Goal: Transaction & Acquisition: Purchase product/service

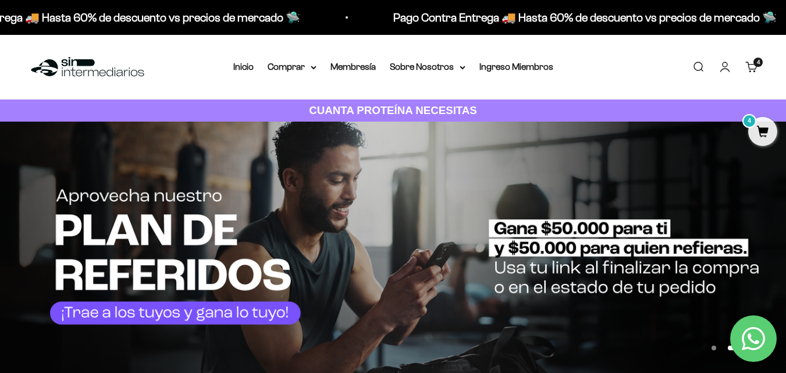
click at [591, 74] on div "Menú Buscar Inicio Comprar Proteínas Ver Todos Whey Iso Vegan Pancakes Pre-Entr…" at bounding box center [393, 67] width 786 height 65
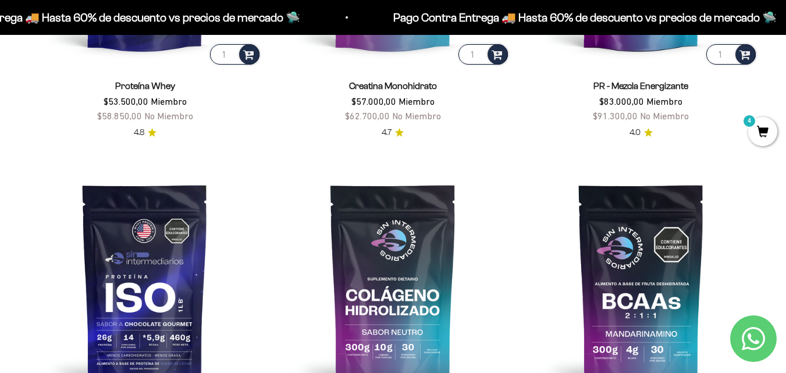
scroll to position [814, 0]
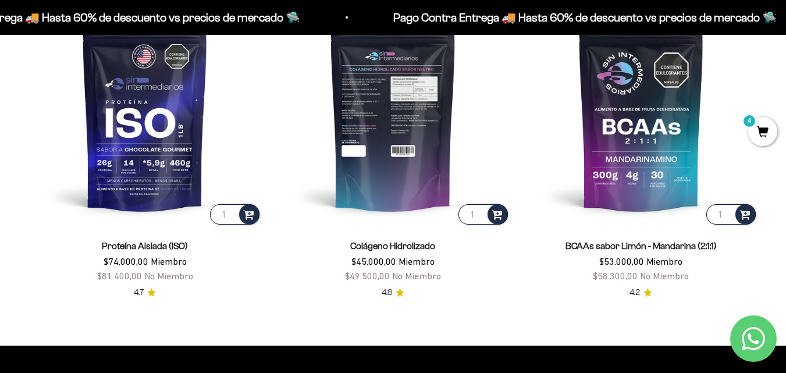
click at [427, 161] on img at bounding box center [393, 109] width 234 height 234
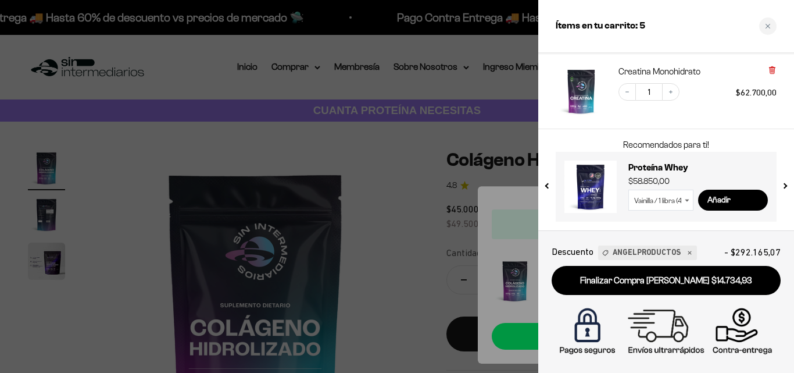
click at [773, 72] on icon at bounding box center [772, 70] width 2 height 6
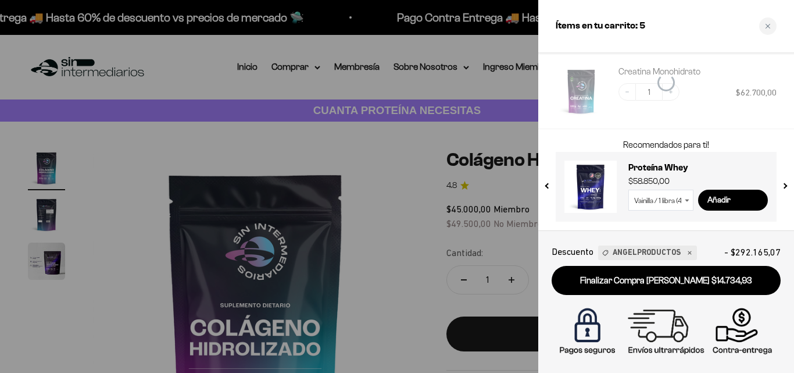
scroll to position [302, 0]
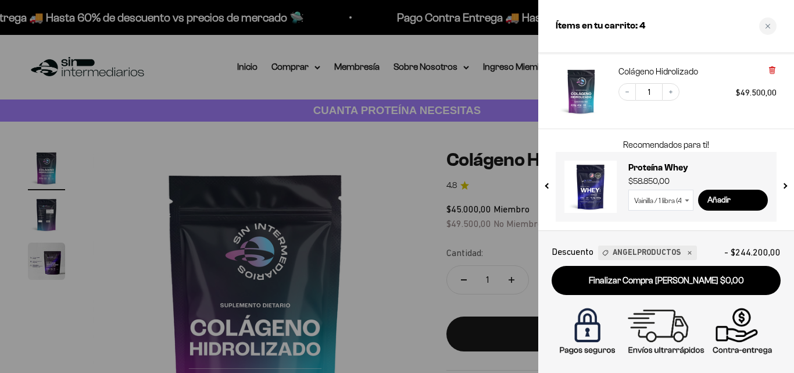
click at [771, 72] on icon at bounding box center [772, 70] width 5 height 6
click at [771, 75] on div at bounding box center [772, 72] width 9 height 12
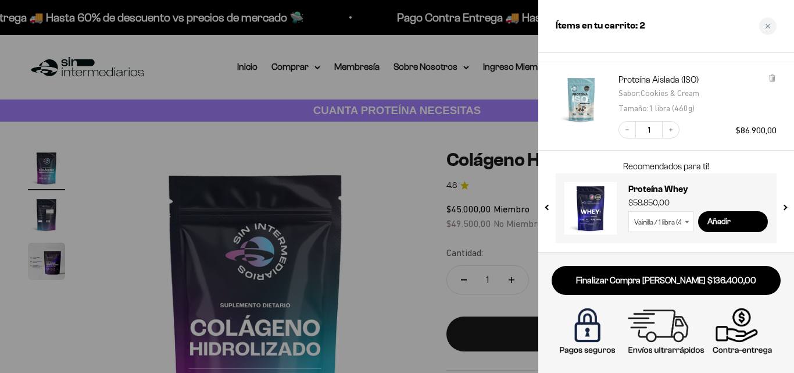
click at [771, 75] on icon at bounding box center [772, 78] width 9 height 9
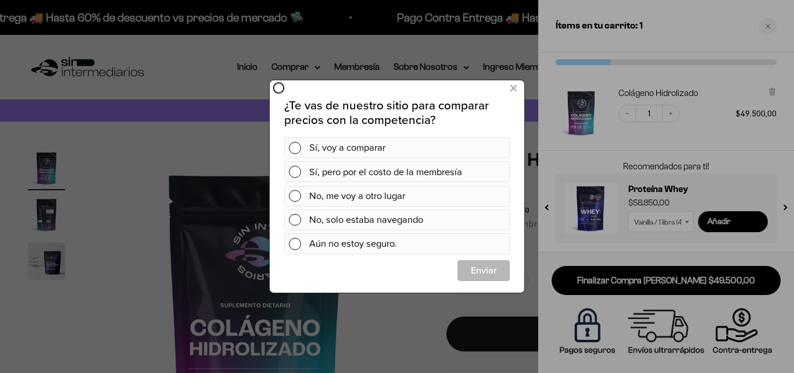
scroll to position [0, 0]
click at [516, 91] on icon at bounding box center [514, 89] width 6 height 16
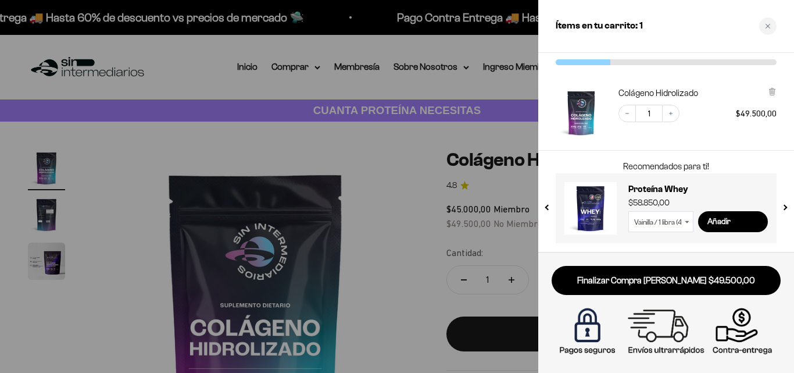
click at [787, 208] on button "next slide / item" at bounding box center [785, 205] width 10 height 70
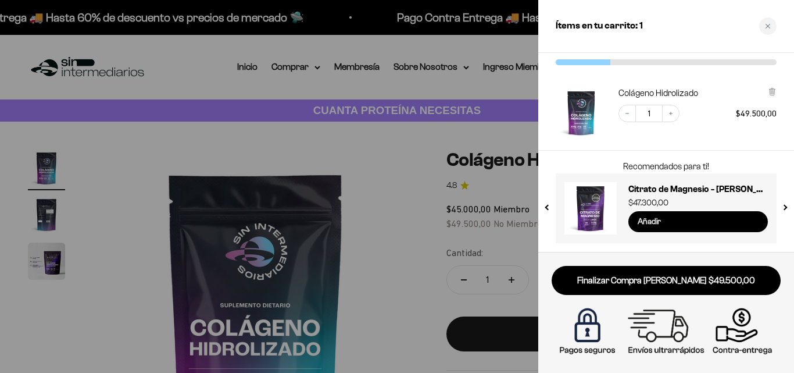
click at [662, 226] on input "Añadir" at bounding box center [699, 221] width 140 height 21
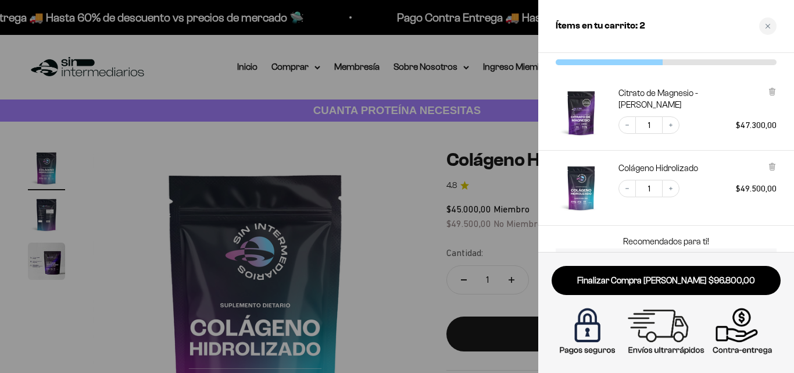
click at [684, 241] on p "Recomendados para ti!" at bounding box center [666, 241] width 186 height 14
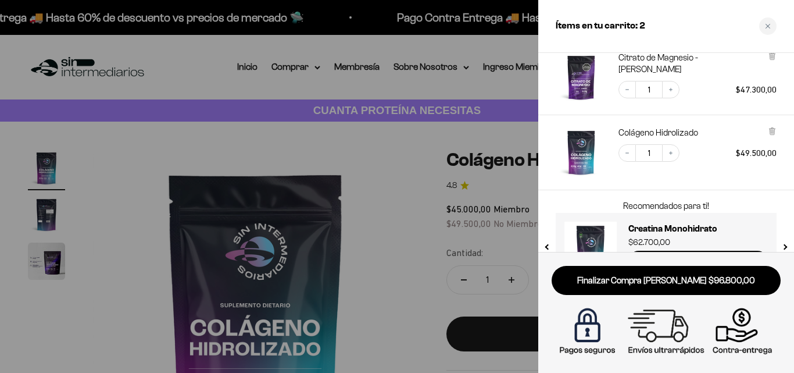
scroll to position [117, 0]
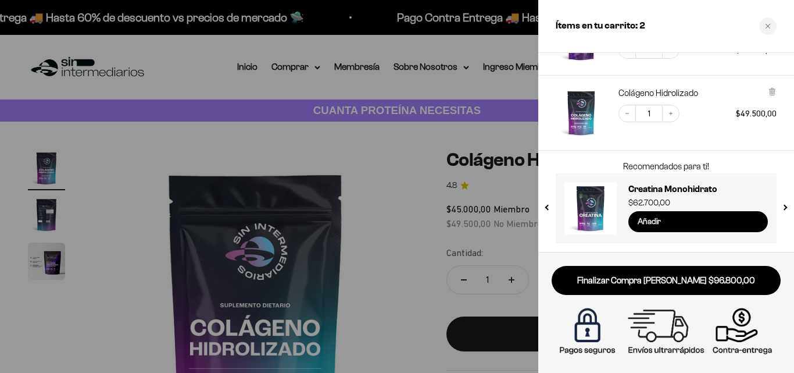
click at [680, 224] on input "Añadir" at bounding box center [699, 221] width 140 height 21
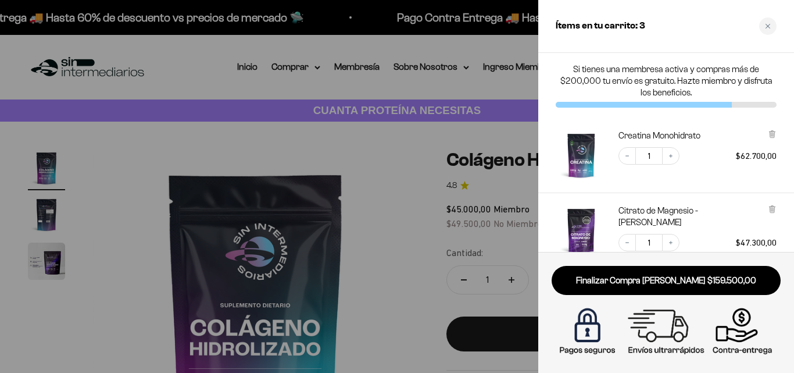
scroll to position [192, 0]
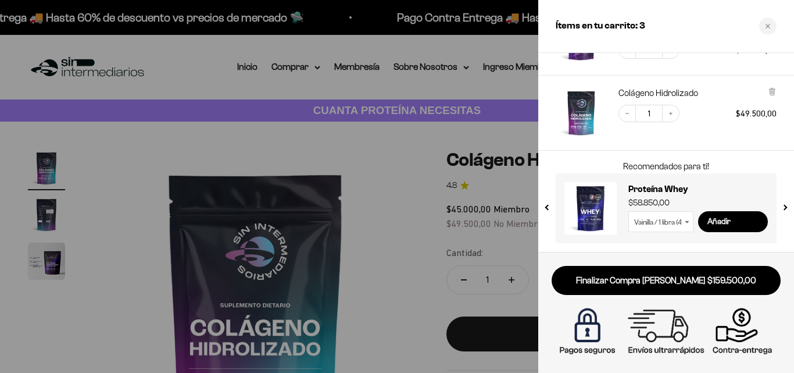
click at [787, 205] on button "next slide / item" at bounding box center [785, 205] width 10 height 70
click at [785, 208] on button "next slide / item" at bounding box center [785, 205] width 10 height 70
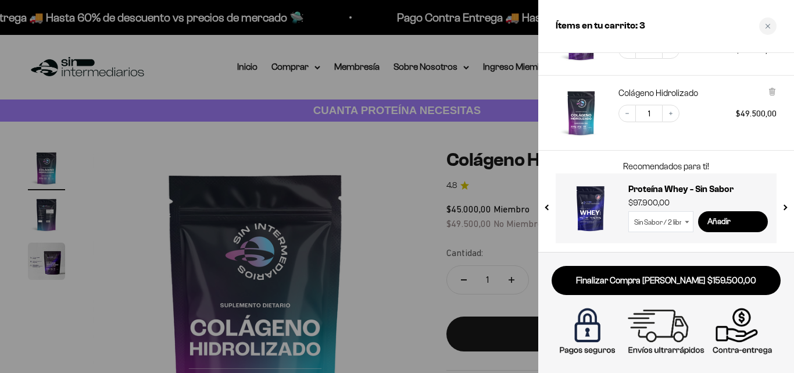
click at [785, 208] on button "next slide / item" at bounding box center [785, 205] width 10 height 70
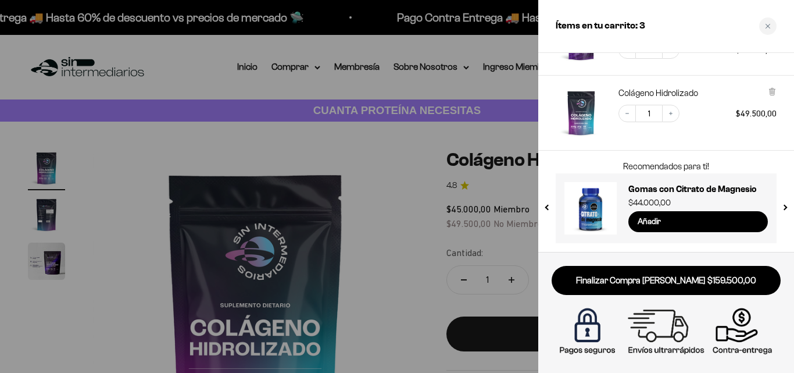
click at [785, 208] on button "next slide / item" at bounding box center [785, 205] width 10 height 70
click at [690, 224] on input "Añadir" at bounding box center [699, 221] width 140 height 21
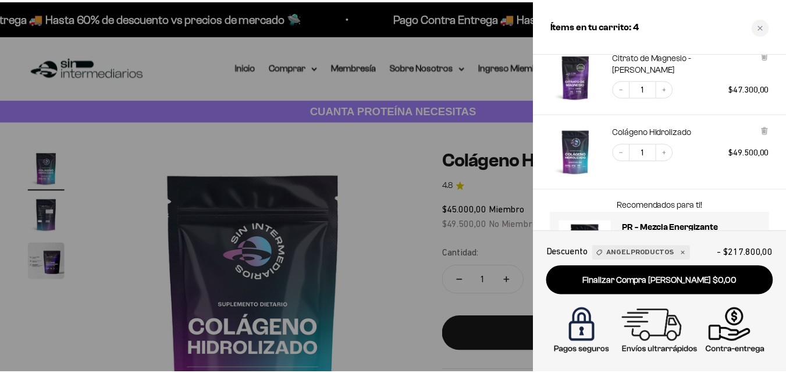
scroll to position [289, 0]
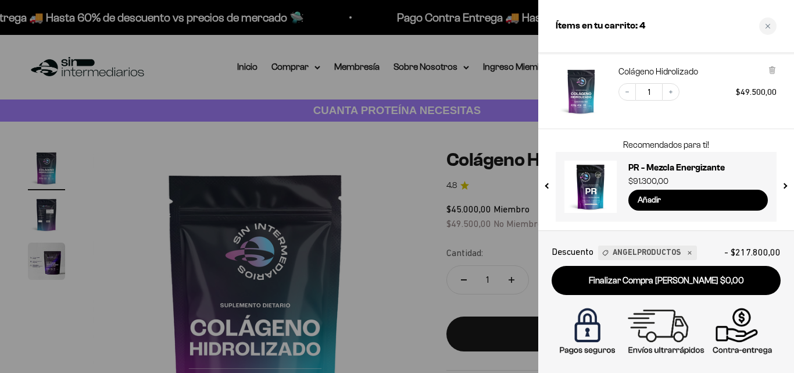
click at [785, 186] on button "next slide / item" at bounding box center [785, 183] width 10 height 70
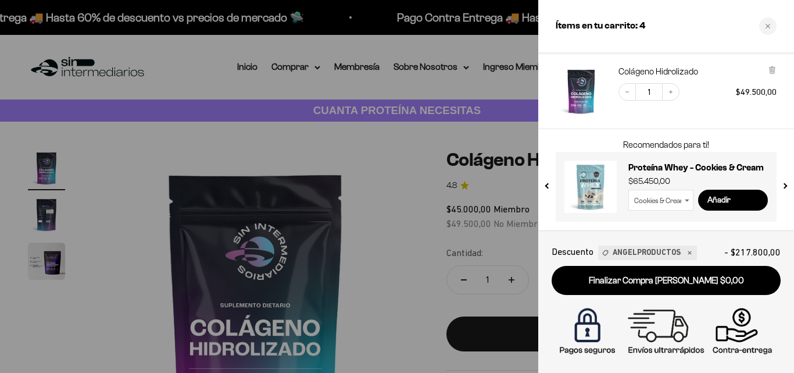
click at [784, 186] on button "next slide / item" at bounding box center [785, 183] width 10 height 70
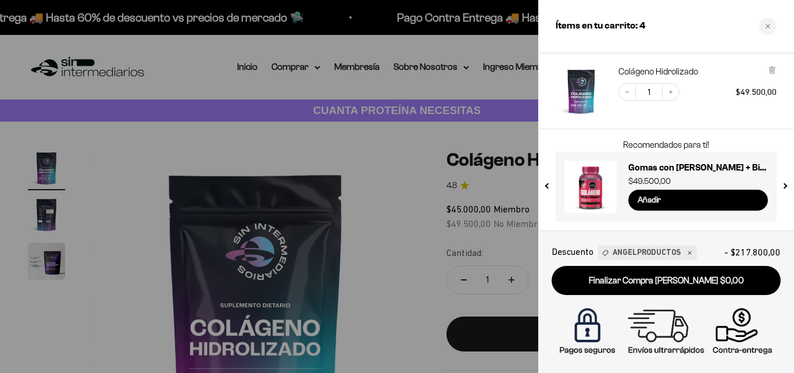
click at [784, 186] on button "next slide / item" at bounding box center [785, 183] width 10 height 70
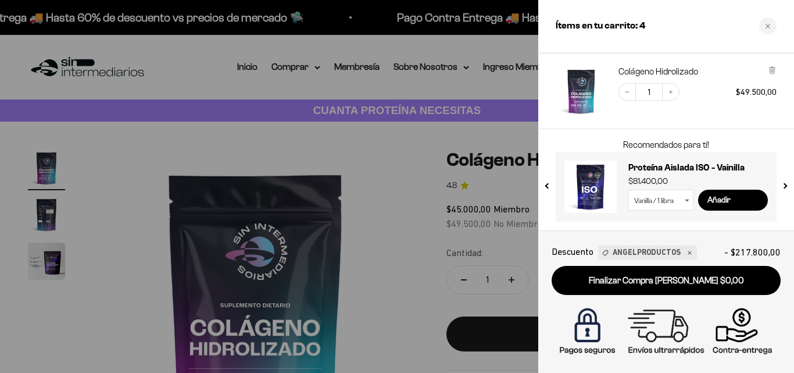
click at [784, 186] on button "next slide / item" at bounding box center [785, 183] width 10 height 70
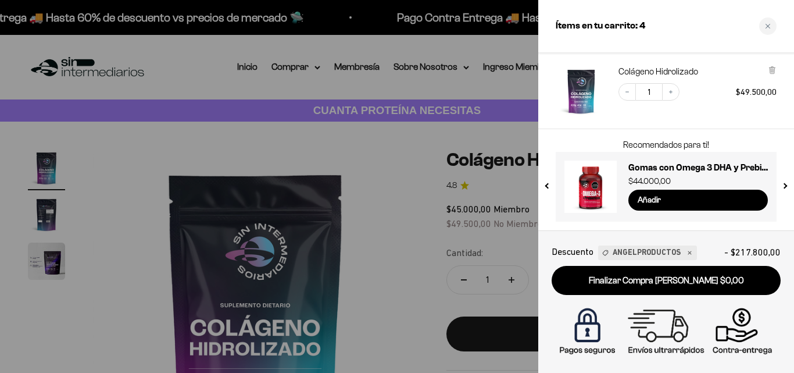
click at [784, 186] on button "next slide / item" at bounding box center [785, 183] width 10 height 70
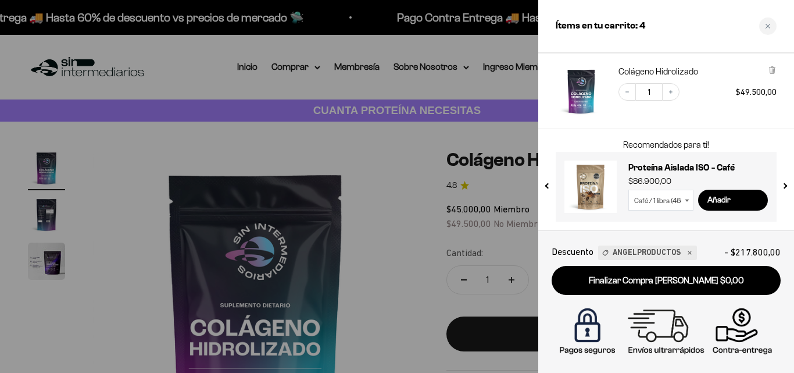
click at [784, 186] on button "next slide / item" at bounding box center [785, 183] width 10 height 70
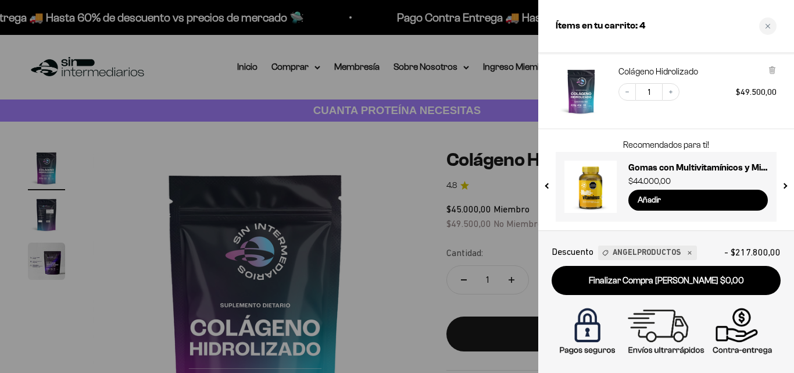
click at [784, 186] on button "next slide / item" at bounding box center [785, 183] width 10 height 70
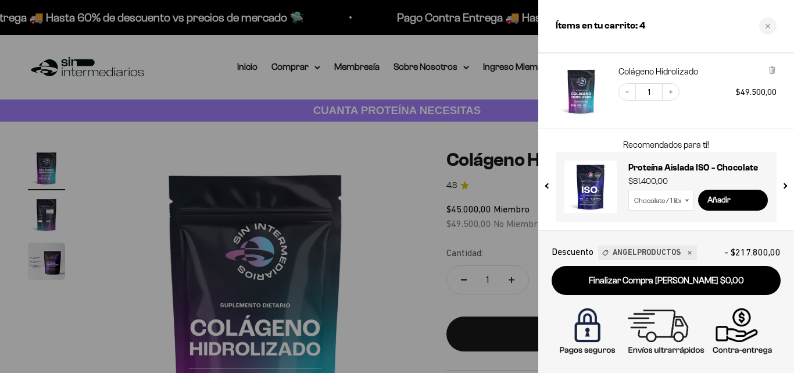
click at [784, 186] on button "next slide / item" at bounding box center [785, 183] width 10 height 70
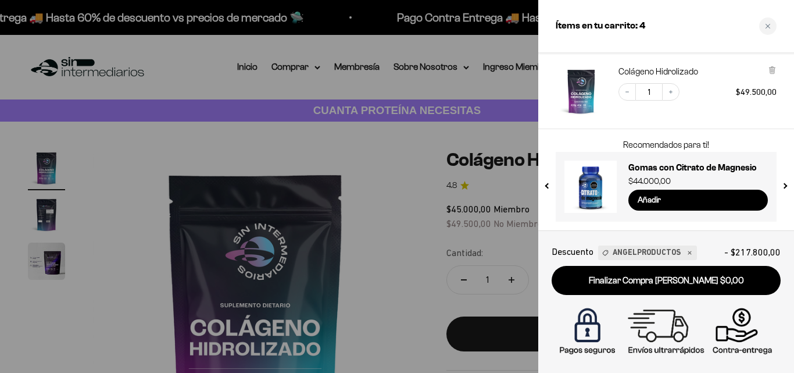
click at [784, 187] on button "next slide / item" at bounding box center [785, 183] width 10 height 70
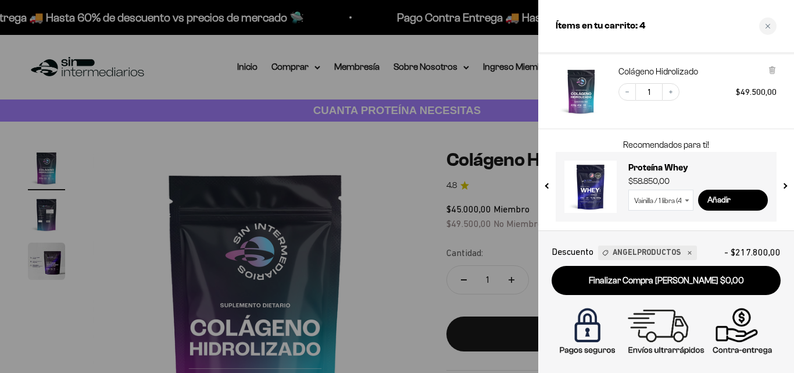
click at [784, 187] on button "next slide / item" at bounding box center [785, 183] width 10 height 70
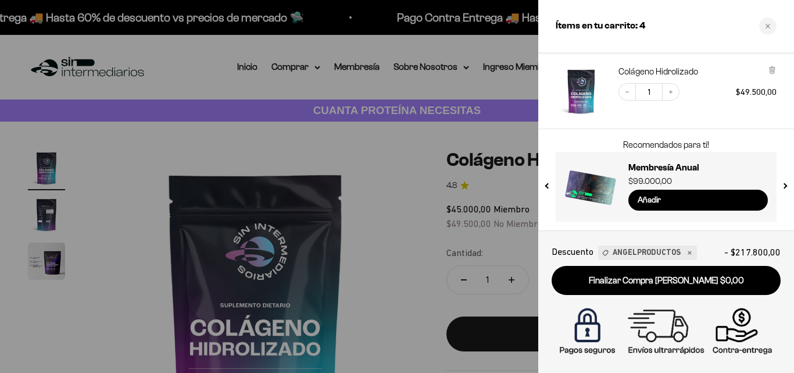
click at [784, 187] on button "next slide / item" at bounding box center [785, 183] width 10 height 70
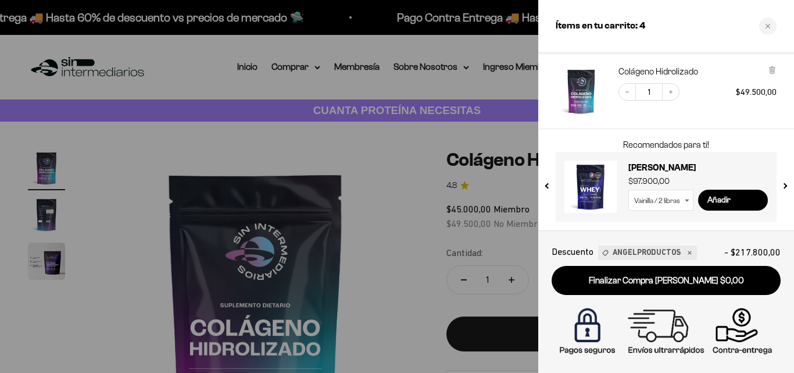
click at [781, 184] on button "next slide / item" at bounding box center [785, 183] width 10 height 70
click at [550, 181] on button "previous slide / item" at bounding box center [548, 183] width 10 height 70
click at [551, 187] on button "previous slide / item" at bounding box center [548, 183] width 10 height 70
click at [409, 181] on div at bounding box center [397, 186] width 794 height 373
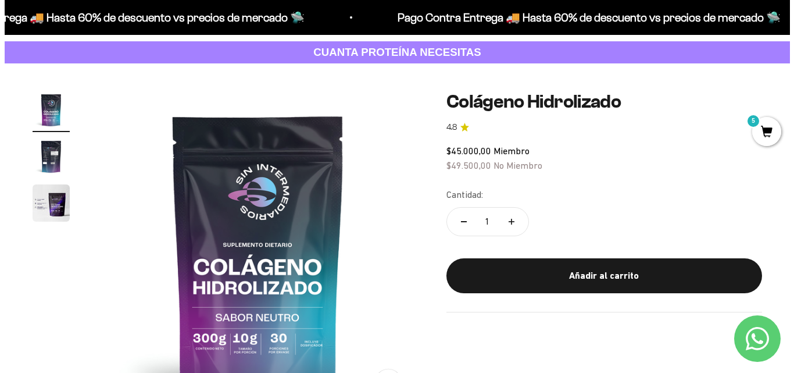
scroll to position [0, 0]
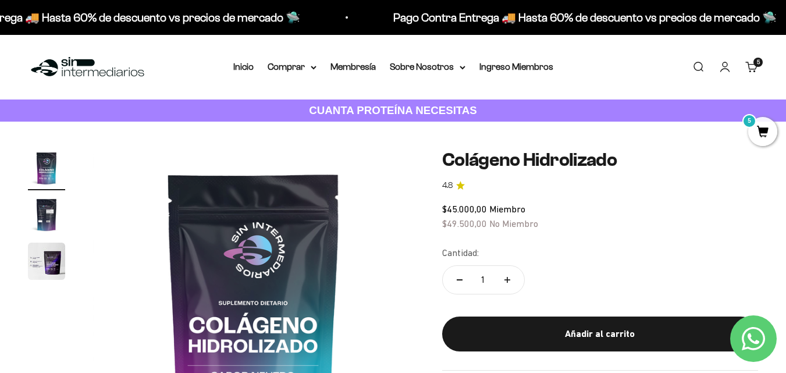
click at [702, 70] on link "Buscar" at bounding box center [697, 66] width 13 height 13
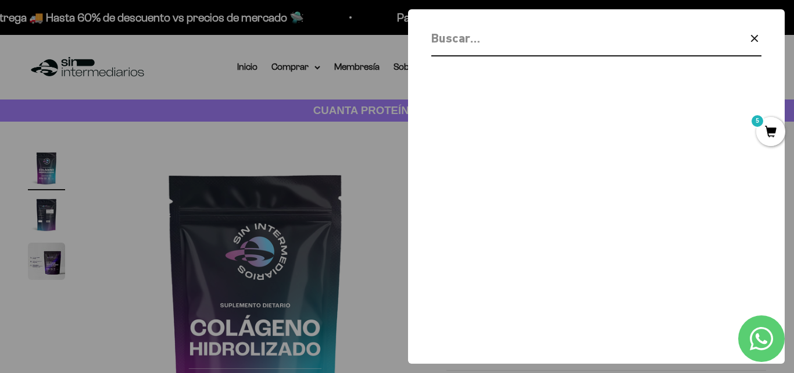
click at [491, 44] on input "Buscar" at bounding box center [566, 38] width 270 height 20
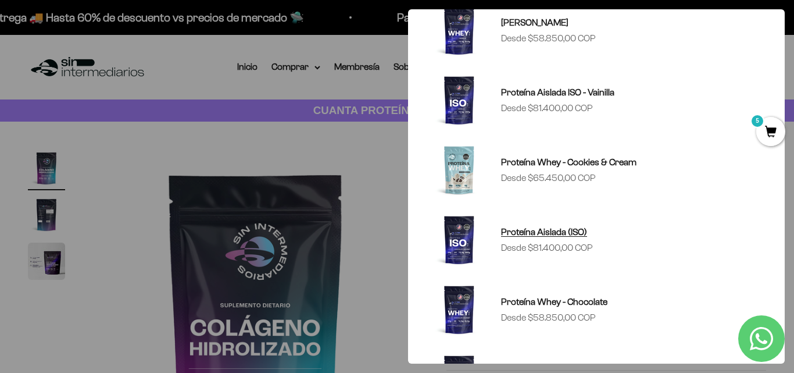
scroll to position [174, 0]
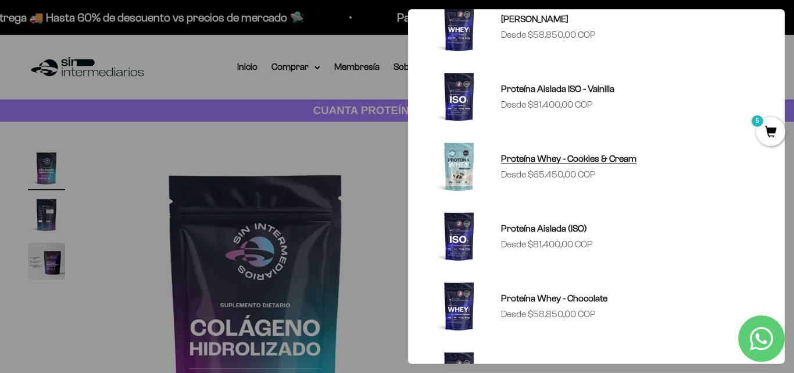
type input "proteina"
click at [530, 161] on span "Proteína Whey - Cookies & Cream" at bounding box center [568, 159] width 135 height 10
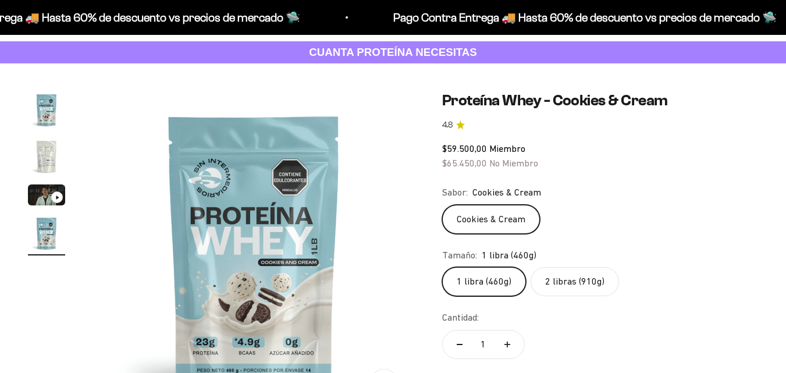
click at [578, 290] on label "2 libras (910g)" at bounding box center [574, 281] width 88 height 29
click at [442, 267] on input "2 libras (910g)" at bounding box center [441, 266] width 1 height 1
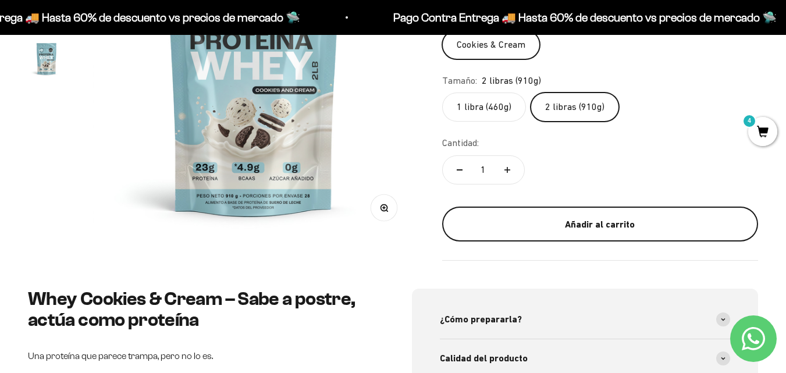
click at [563, 230] on div "Añadir al carrito" at bounding box center [599, 224] width 269 height 15
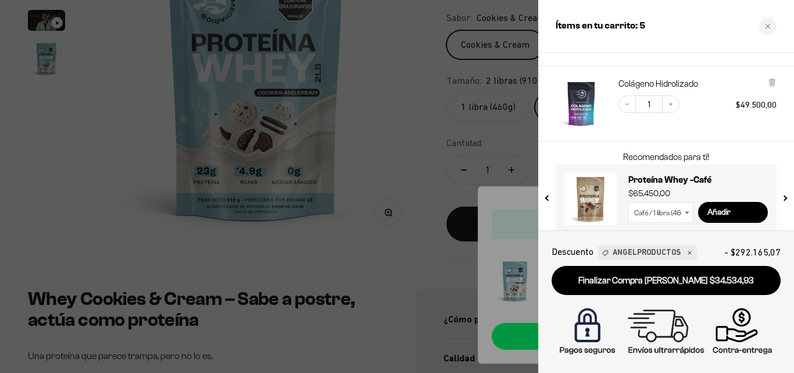
scroll to position [377, 0]
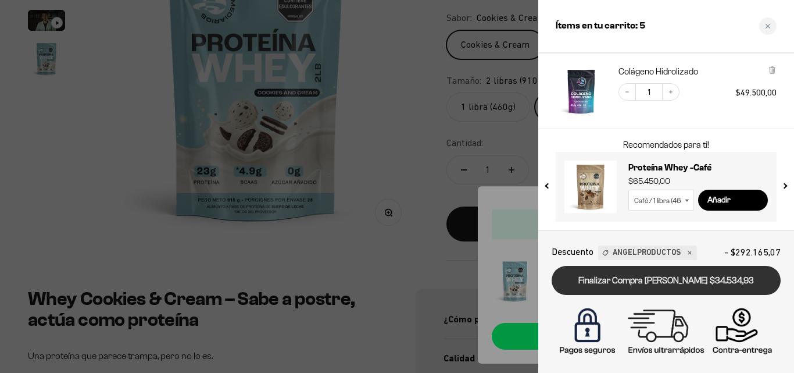
click at [679, 278] on link "Finalizar Compra [PERSON_NAME] $34.534,93" at bounding box center [666, 281] width 229 height 30
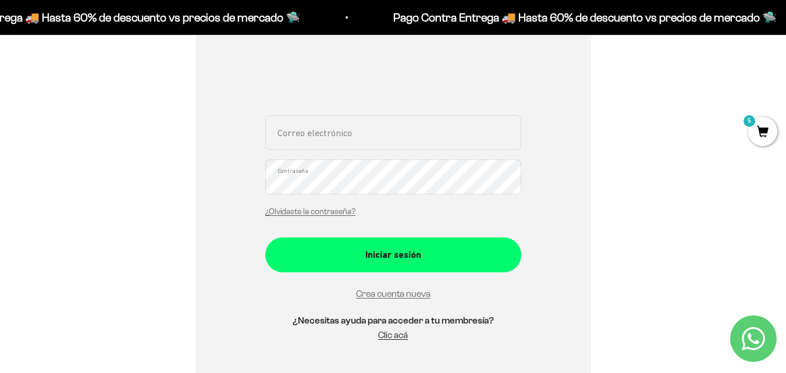
scroll to position [233, 0]
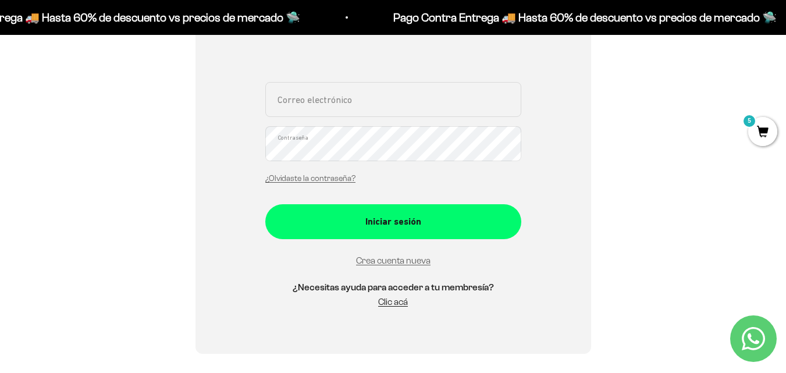
click at [368, 107] on input "Correo electrónico" at bounding box center [393, 99] width 256 height 35
type input "ruiz.angelro@gmail.com"
click at [265, 204] on button "Iniciar sesión" at bounding box center [393, 221] width 256 height 35
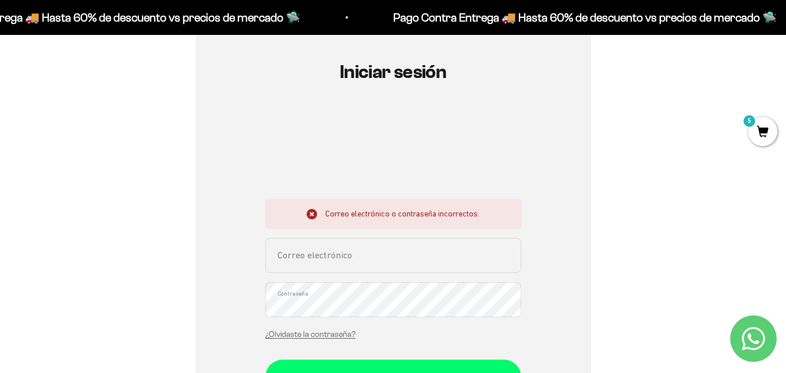
scroll to position [116, 0]
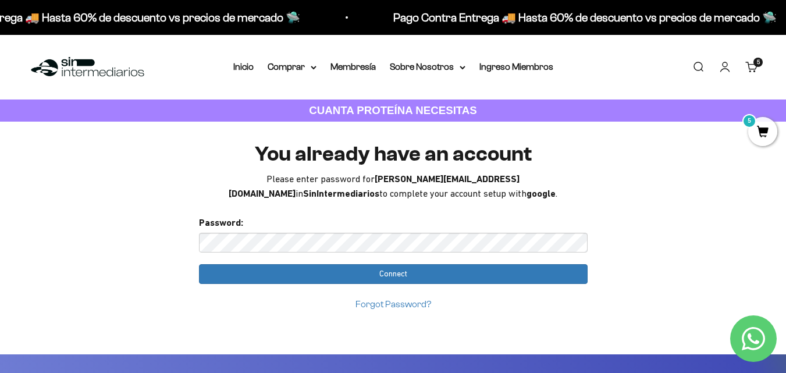
click at [199, 264] on input "Connect" at bounding box center [393, 274] width 388 height 20
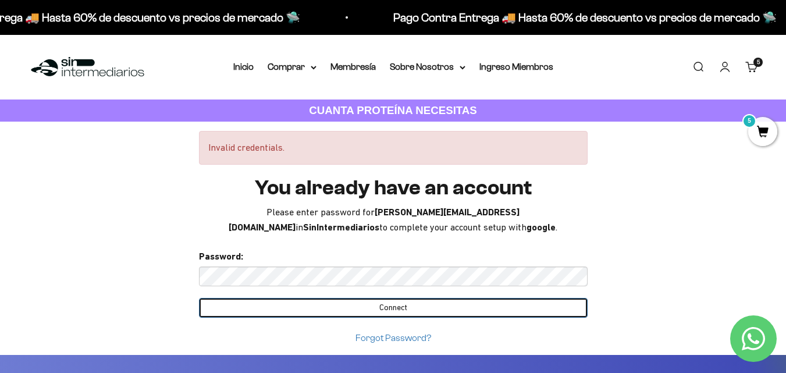
click at [318, 310] on input "Connect" at bounding box center [393, 308] width 388 height 20
click at [361, 312] on input "Connect" at bounding box center [393, 308] width 388 height 20
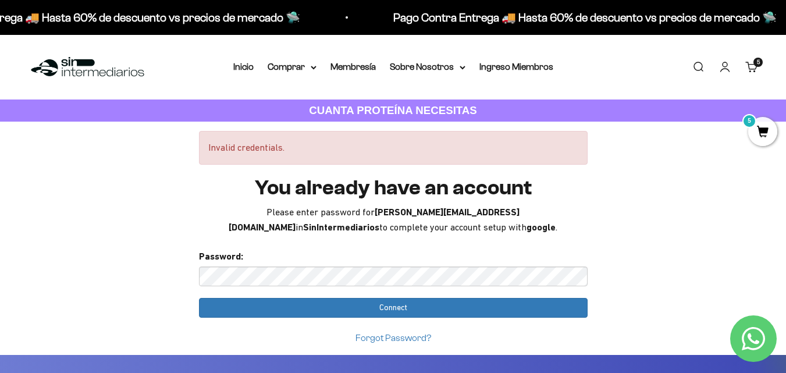
click at [199, 298] on input "Connect" at bounding box center [393, 308] width 388 height 20
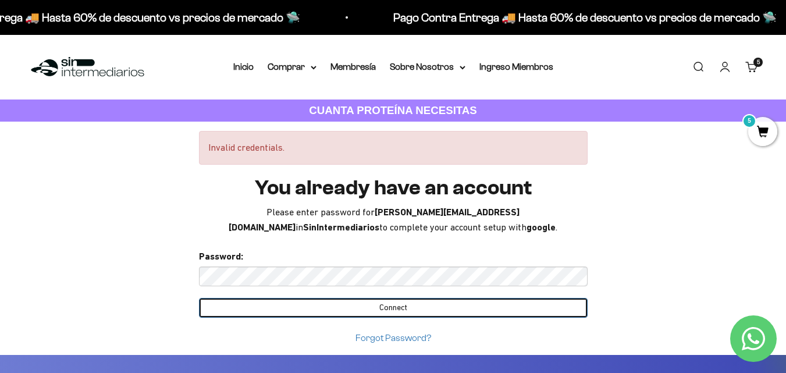
click at [409, 306] on input "Connect" at bounding box center [393, 308] width 388 height 20
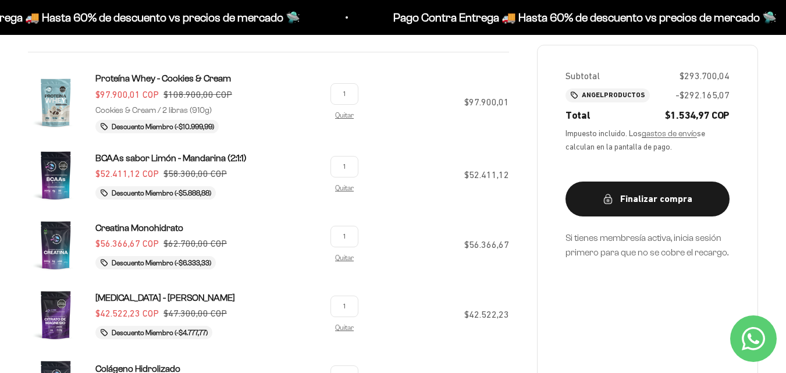
scroll to position [233, 0]
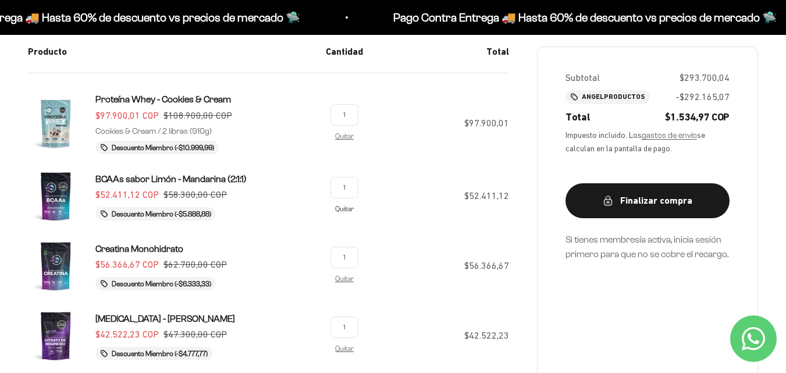
click at [343, 211] on link "Quitar" at bounding box center [344, 209] width 19 height 8
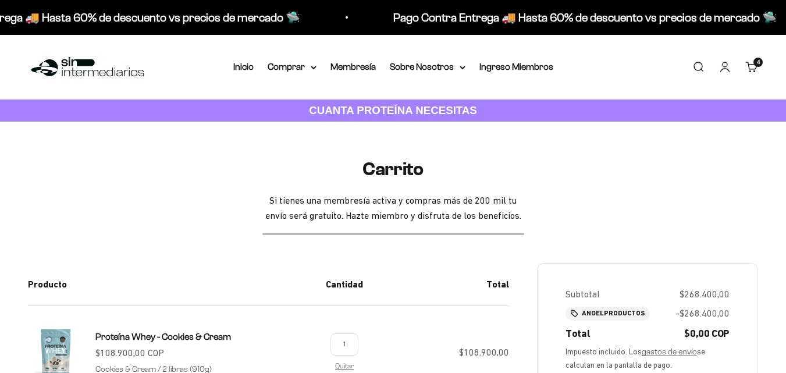
scroll to position [217, 0]
